Goal: Task Accomplishment & Management: Manage account settings

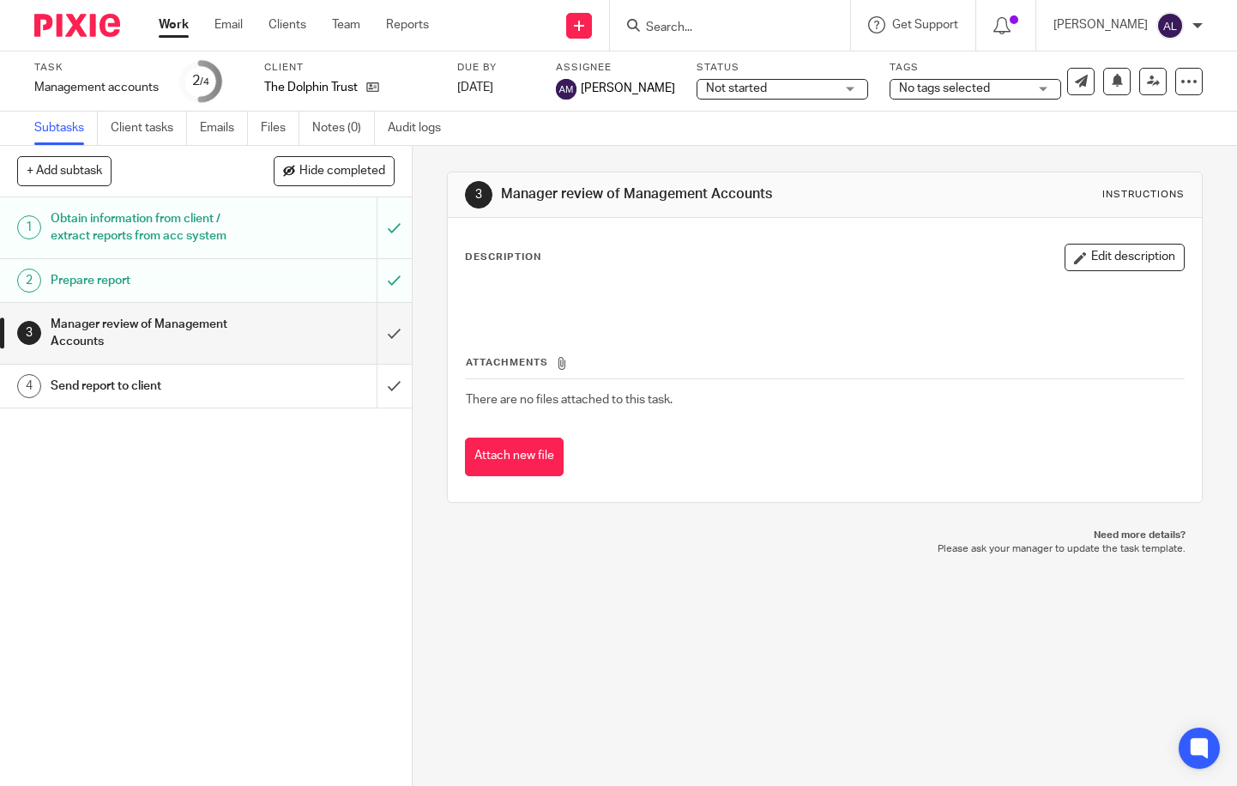
click at [705, 18] on form at bounding box center [735, 25] width 183 height 21
click at [708, 27] on input "Search" at bounding box center [721, 28] width 154 height 15
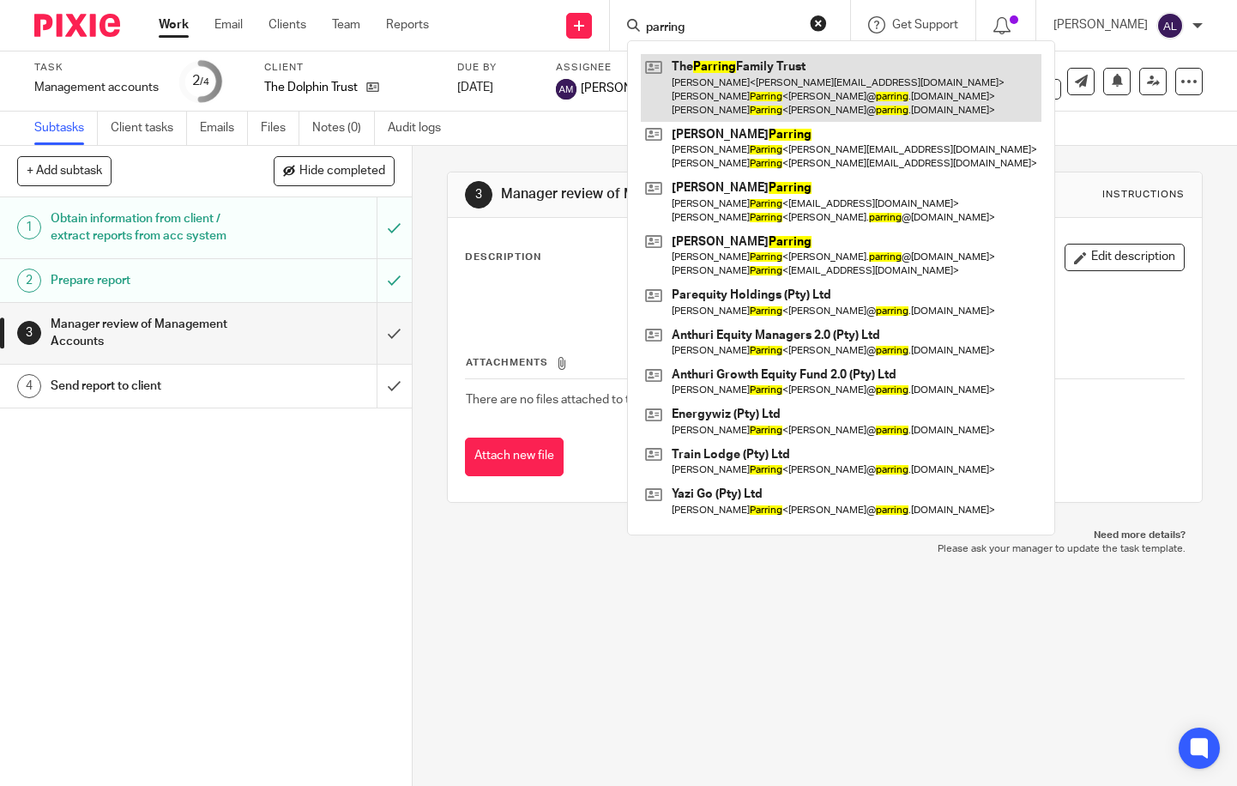
type input "parring"
click at [761, 89] on link at bounding box center [841, 88] width 401 height 68
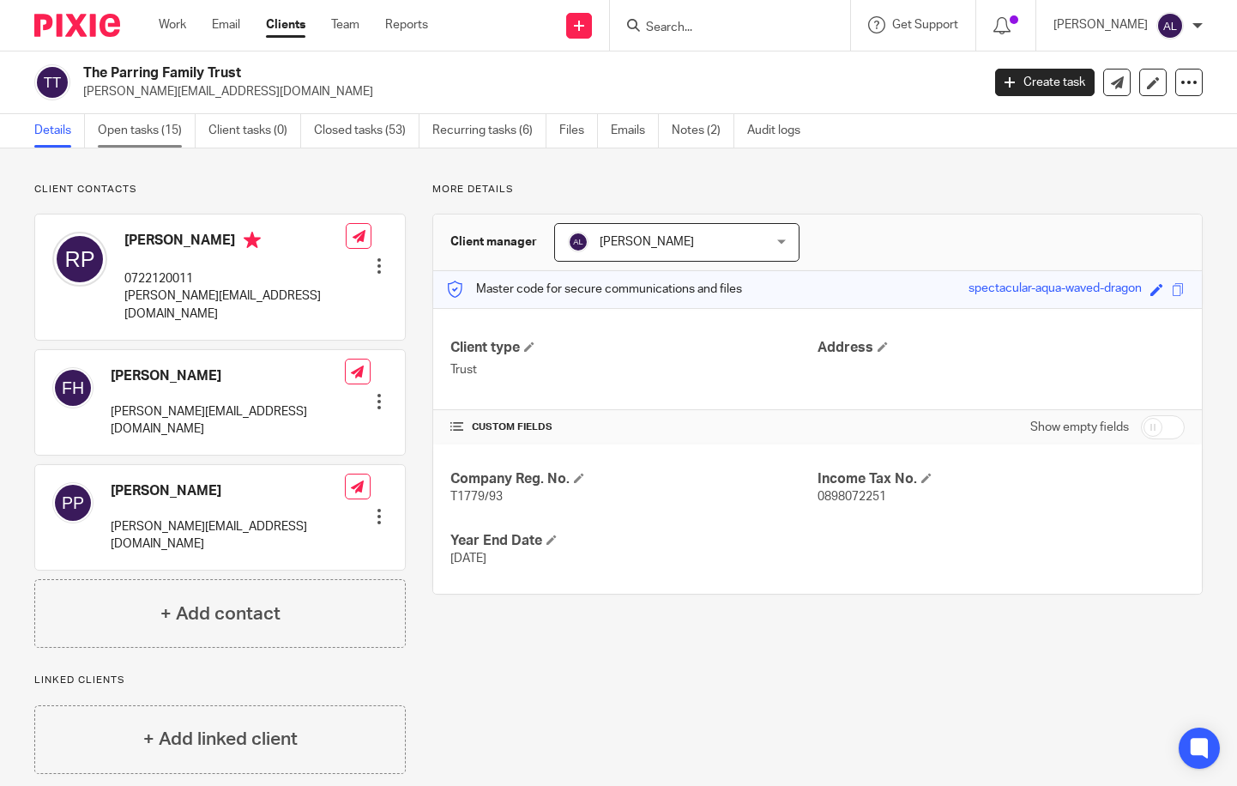
click at [136, 131] on link "Open tasks (15)" at bounding box center [147, 130] width 98 height 33
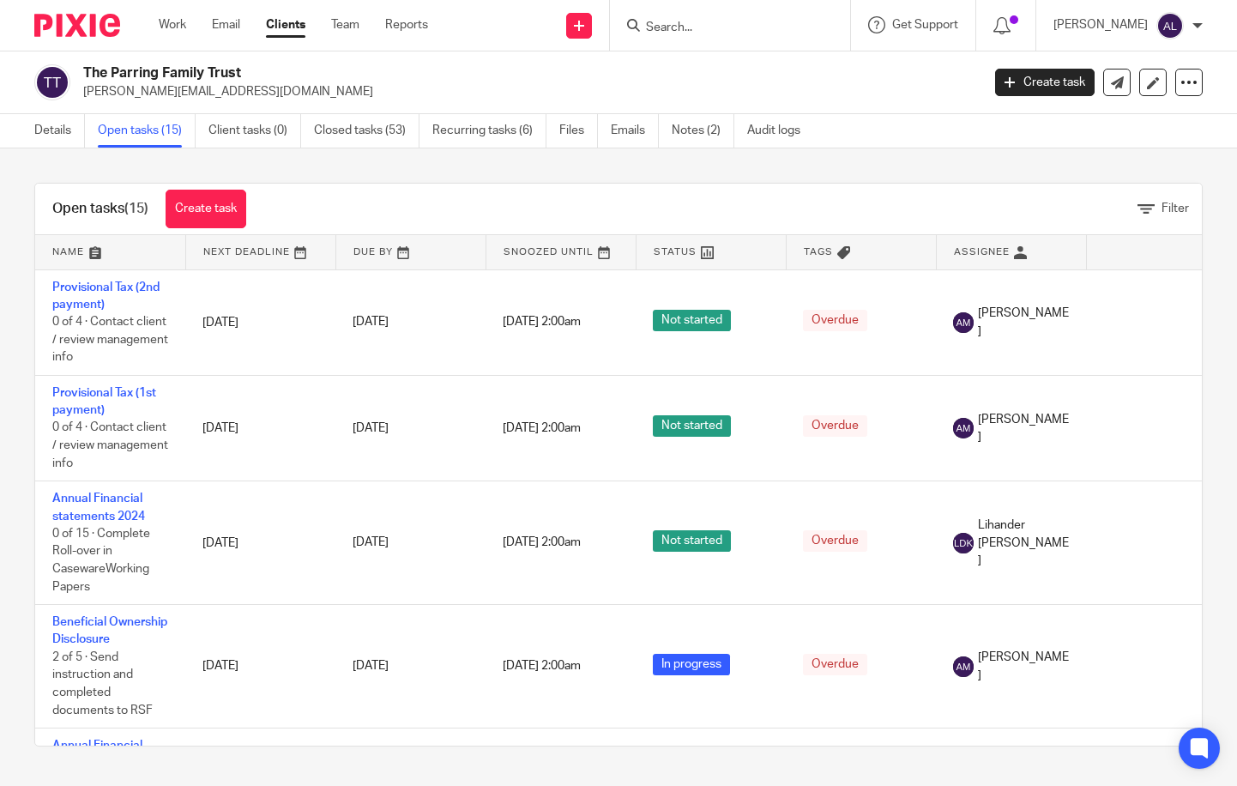
click at [996, 251] on link at bounding box center [1011, 252] width 149 height 34
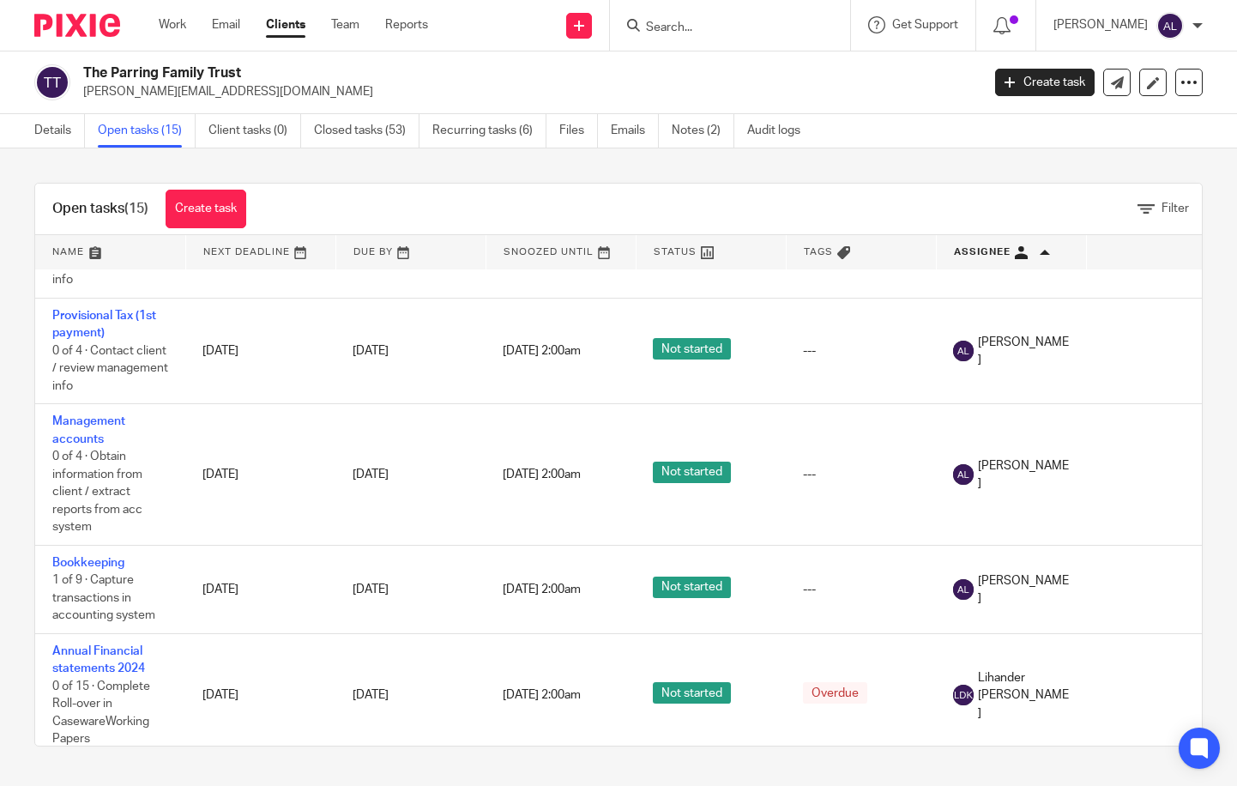
scroll to position [1115, 0]
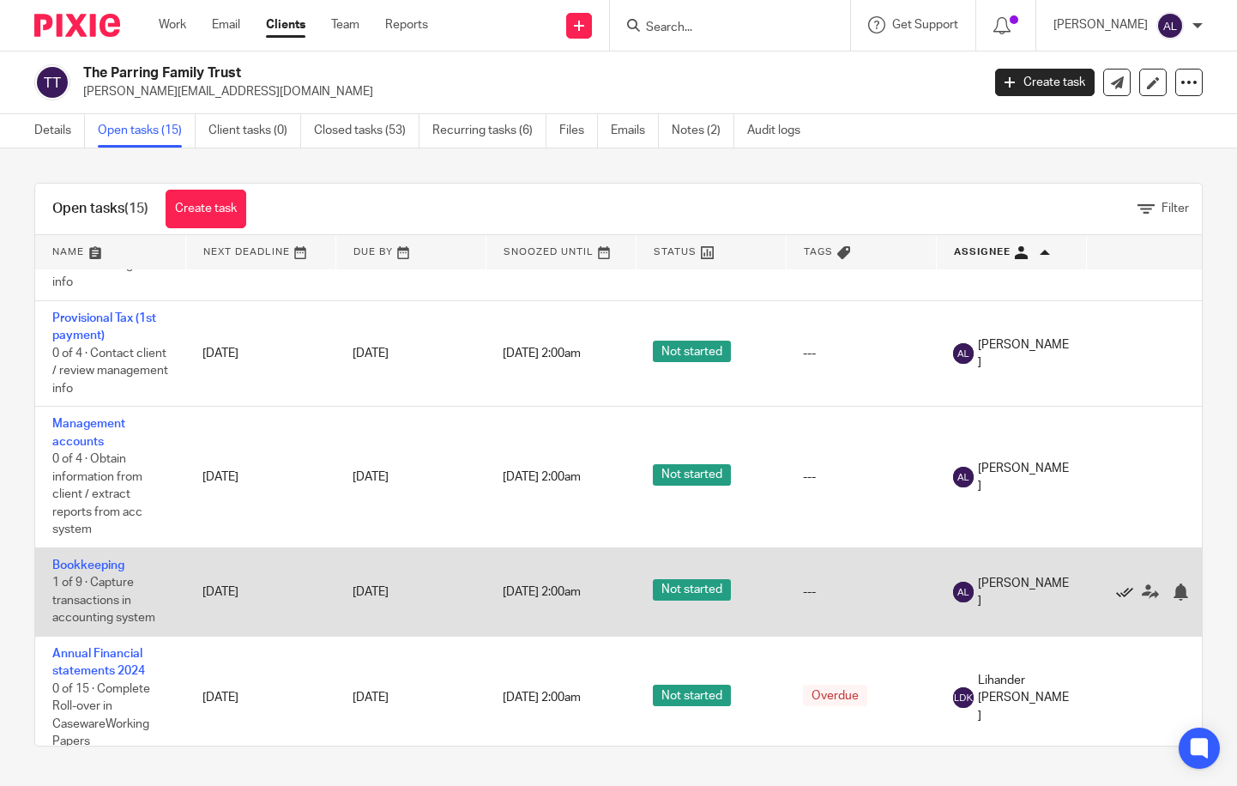
click at [1124, 601] on icon at bounding box center [1124, 591] width 17 height 17
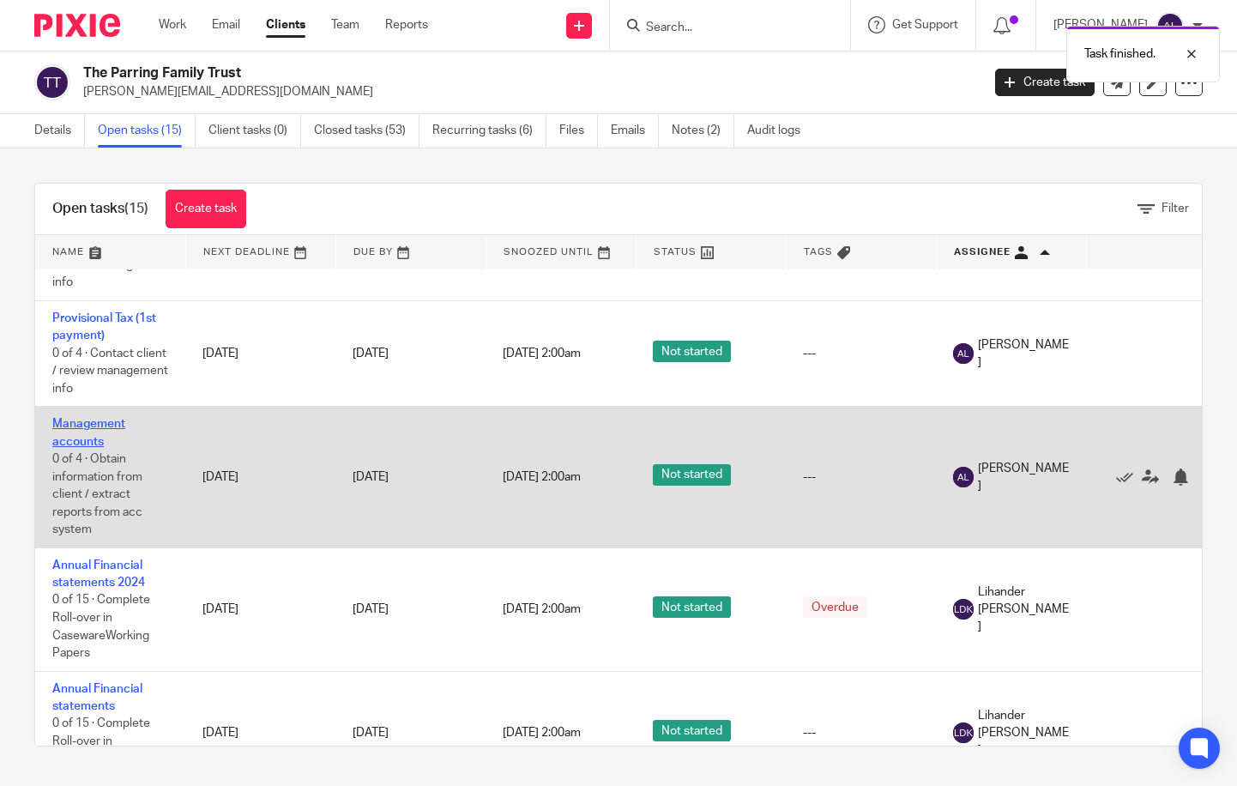
click at [98, 444] on link "Management accounts" at bounding box center [88, 432] width 73 height 29
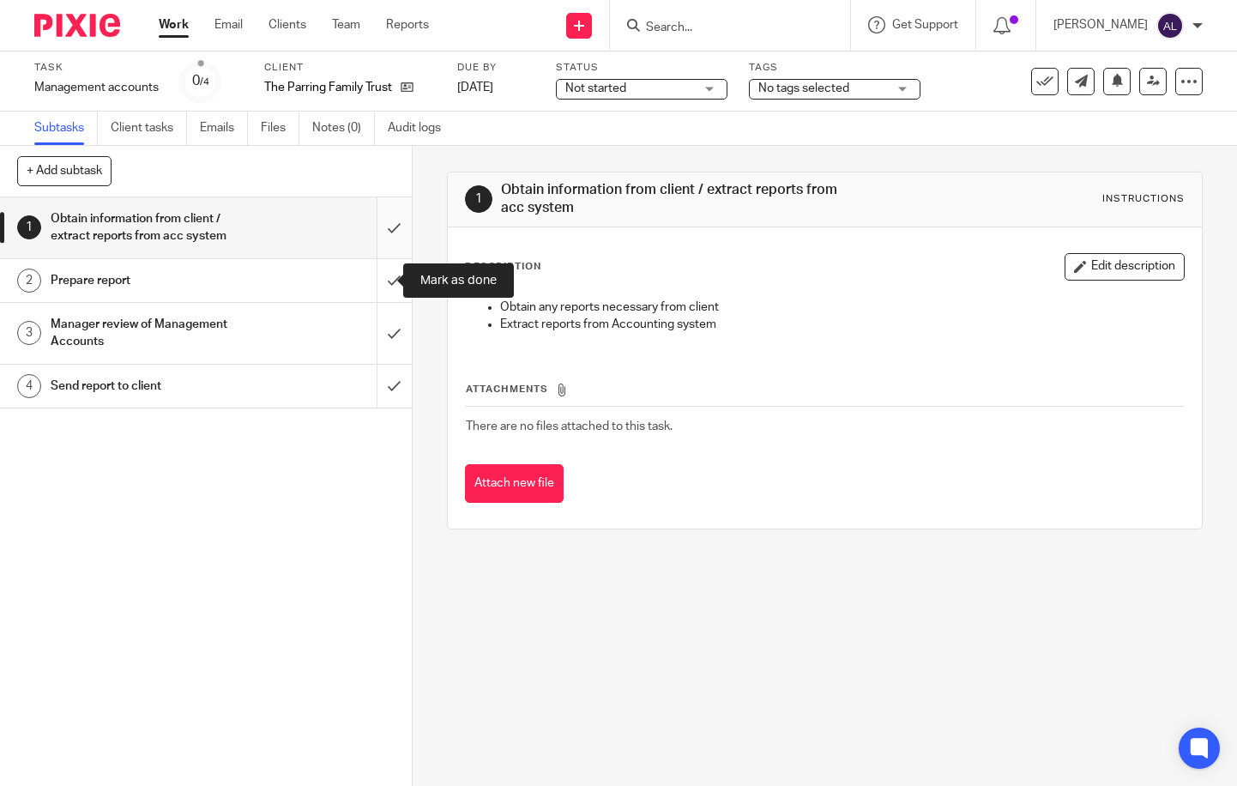
click at [380, 238] on input "submit" at bounding box center [206, 227] width 412 height 61
click at [380, 279] on input "submit" at bounding box center [206, 280] width 412 height 43
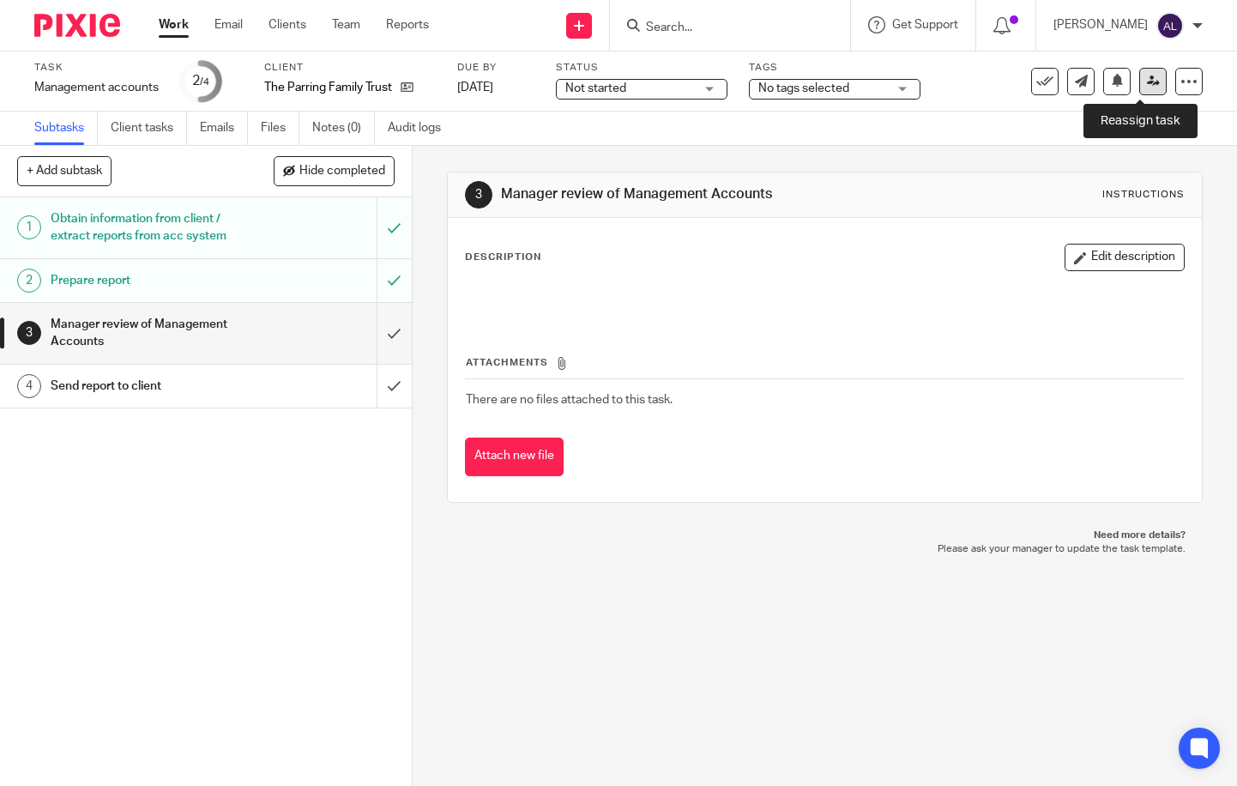
click at [1147, 77] on icon at bounding box center [1153, 81] width 13 height 13
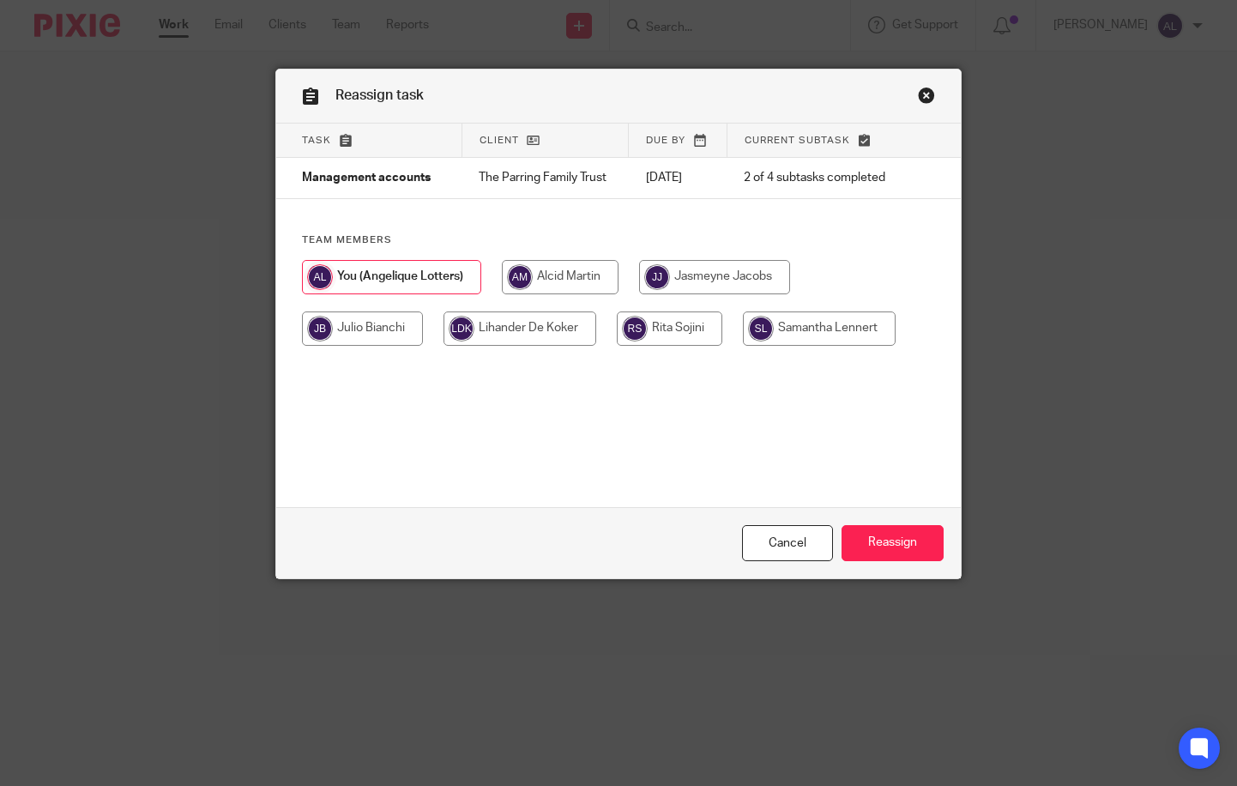
click at [575, 269] on input "radio" at bounding box center [560, 277] width 117 height 34
radio input "true"
click at [867, 541] on input "Reassign" at bounding box center [893, 543] width 102 height 37
